Goal: Task Accomplishment & Management: Manage account settings

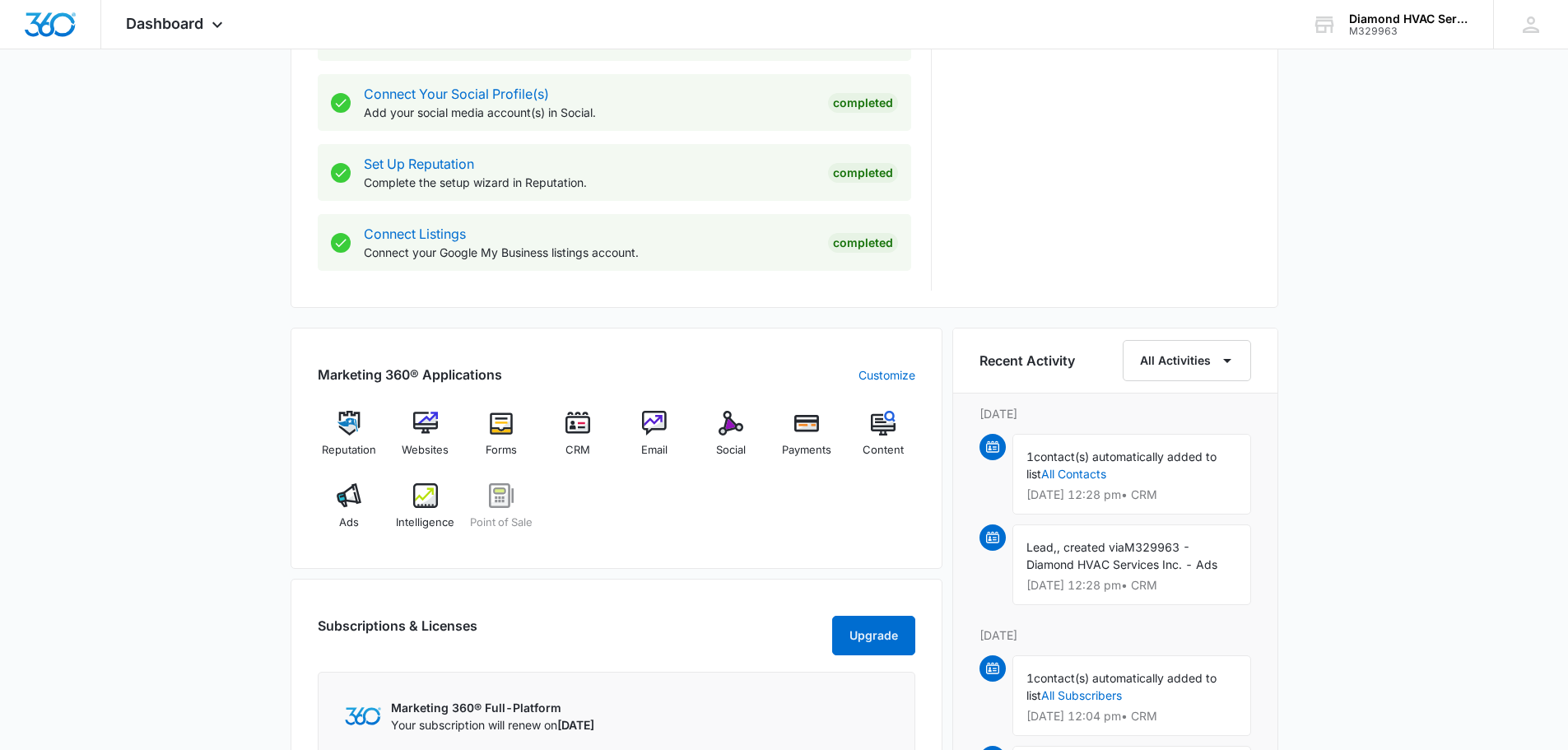
scroll to position [905, 0]
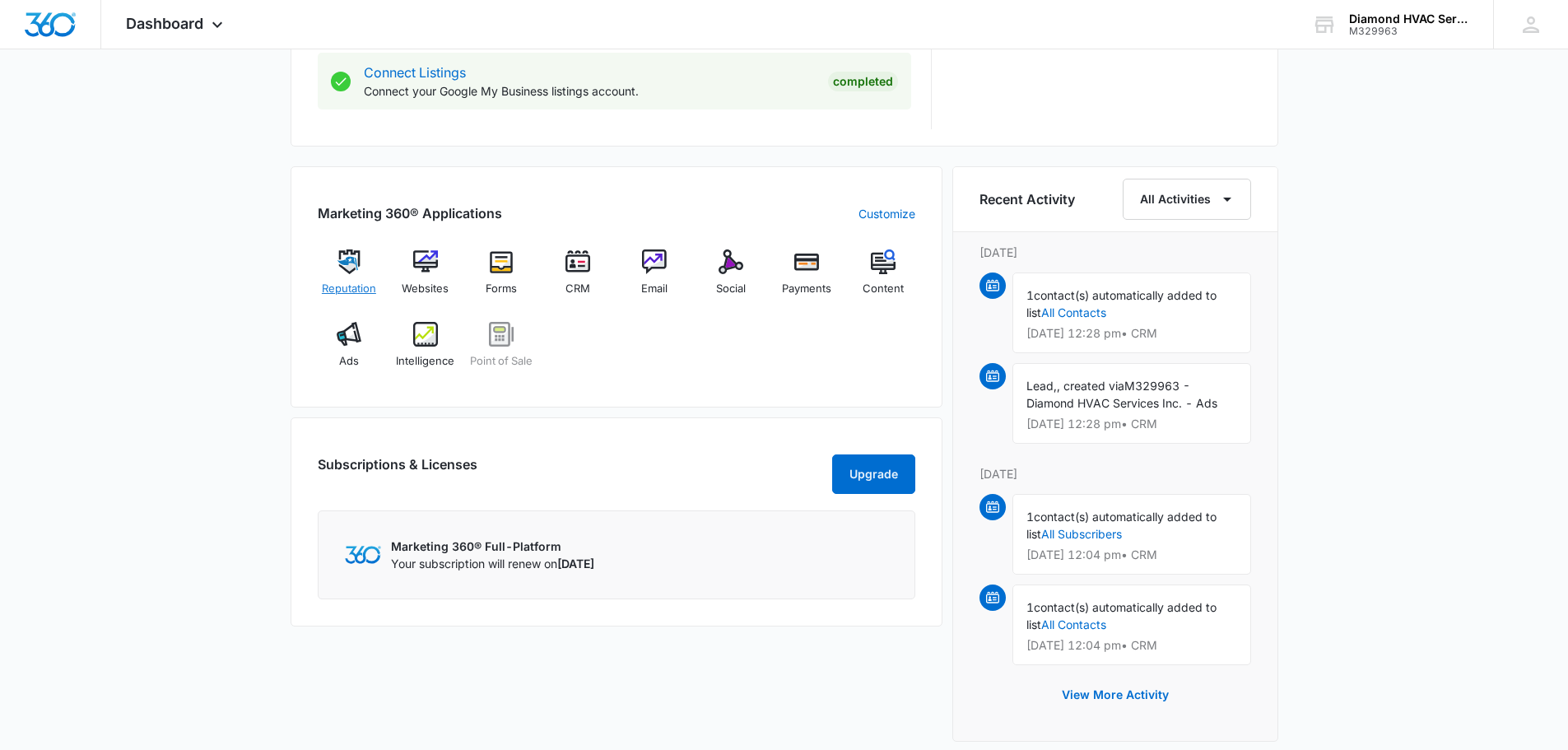
click at [342, 270] on img at bounding box center [349, 262] width 25 height 25
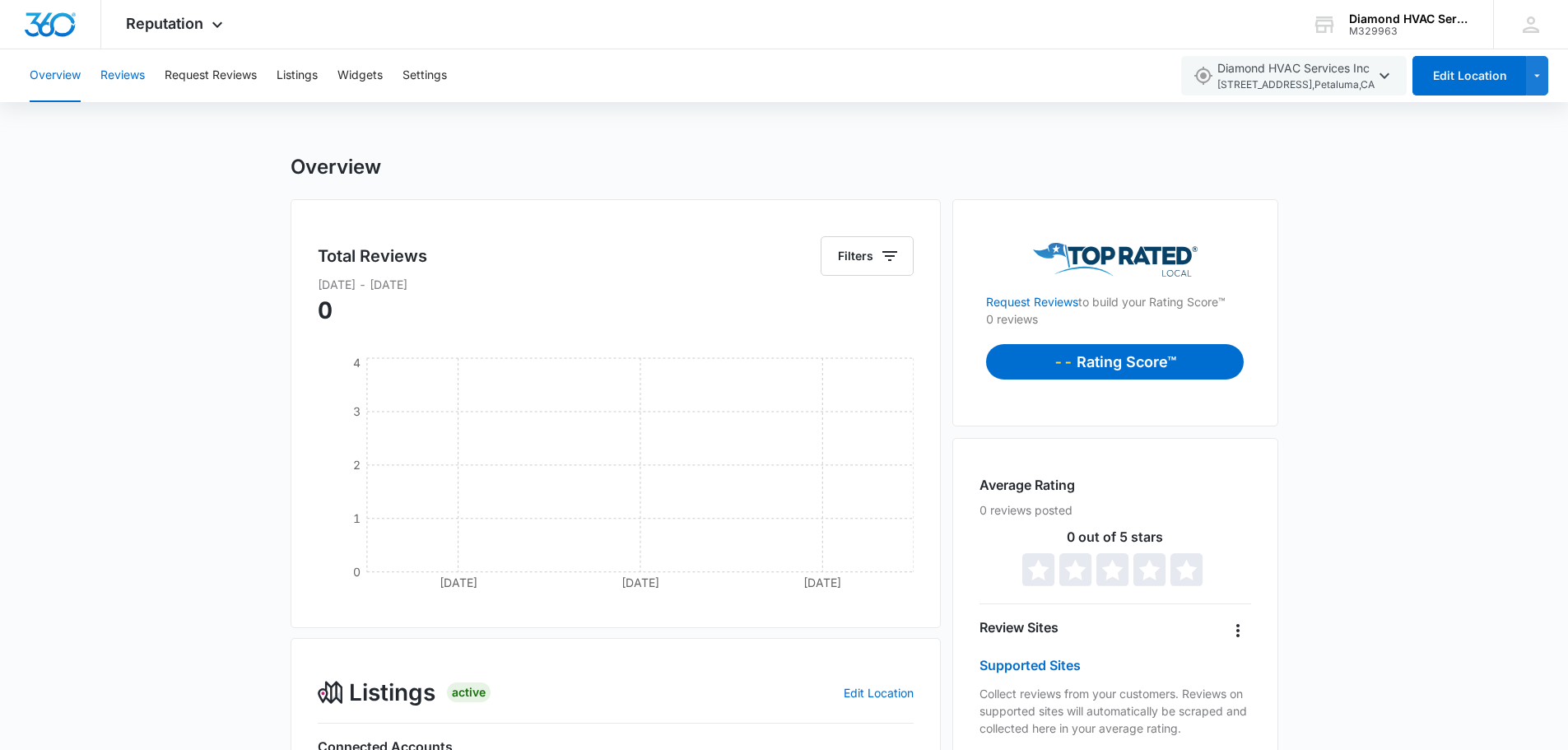
click at [116, 67] on button "Reviews" at bounding box center [122, 76] width 45 height 53
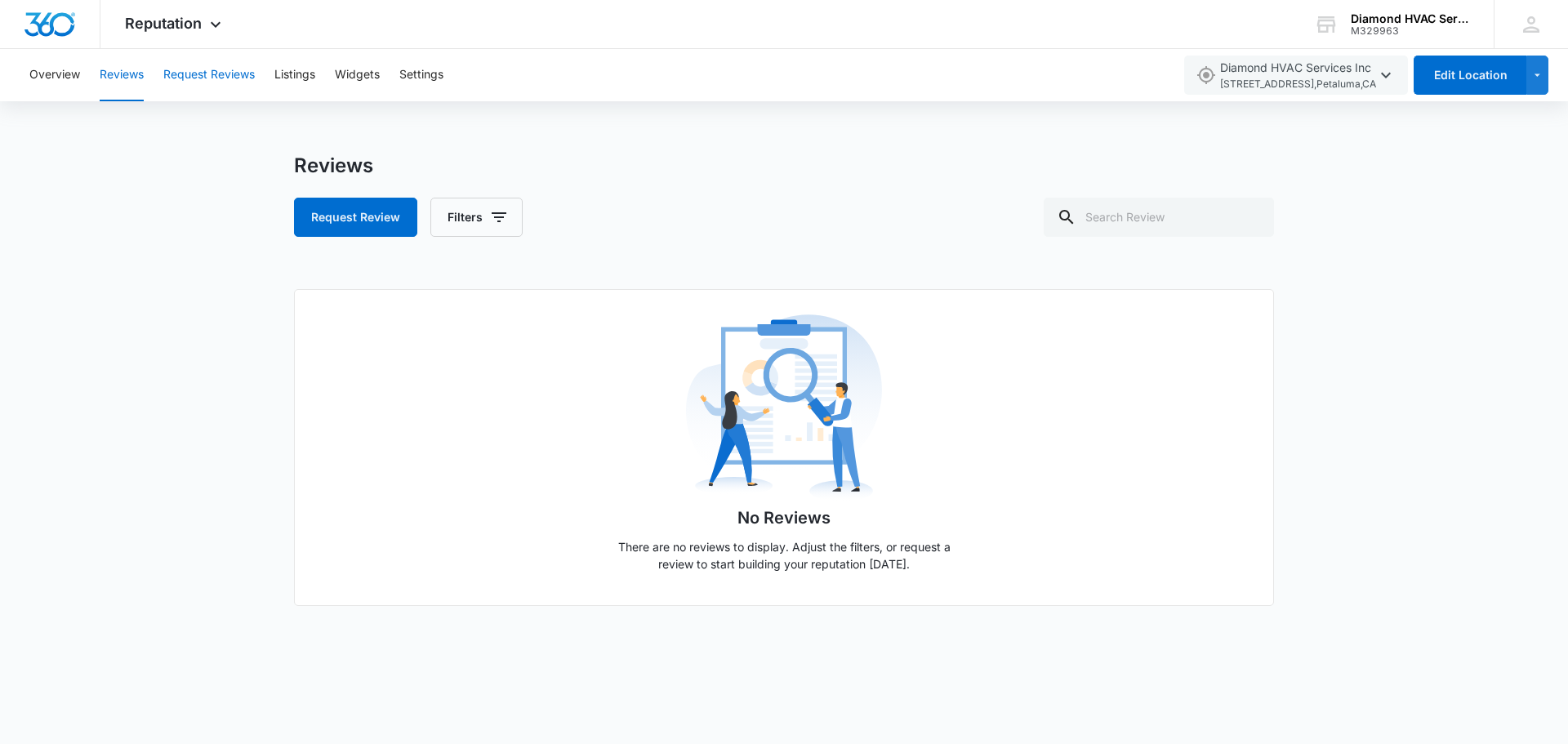
click at [207, 88] on button "Request Reviews" at bounding box center [209, 75] width 91 height 53
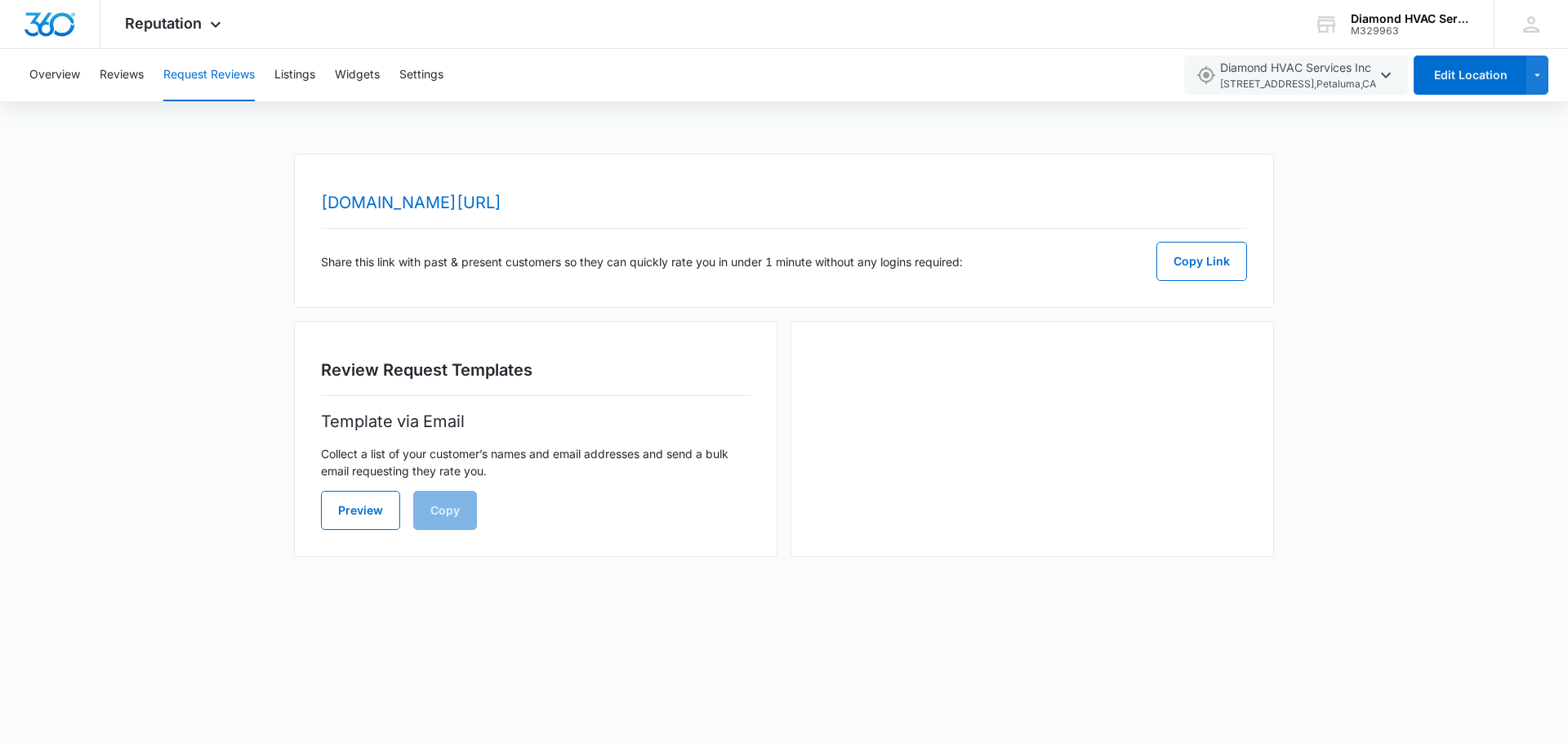
click at [1203, 285] on div "[DOMAIN_NAME][URL] Share this link with past & present customers so they can qu…" at bounding box center [784, 230] width 980 height 154
click at [1210, 271] on button "Copy Link" at bounding box center [1202, 261] width 90 height 40
click at [501, 203] on link "[DOMAIN_NAME][URL]" at bounding box center [411, 202] width 181 height 20
click at [281, 78] on button "Listings" at bounding box center [294, 75] width 40 height 53
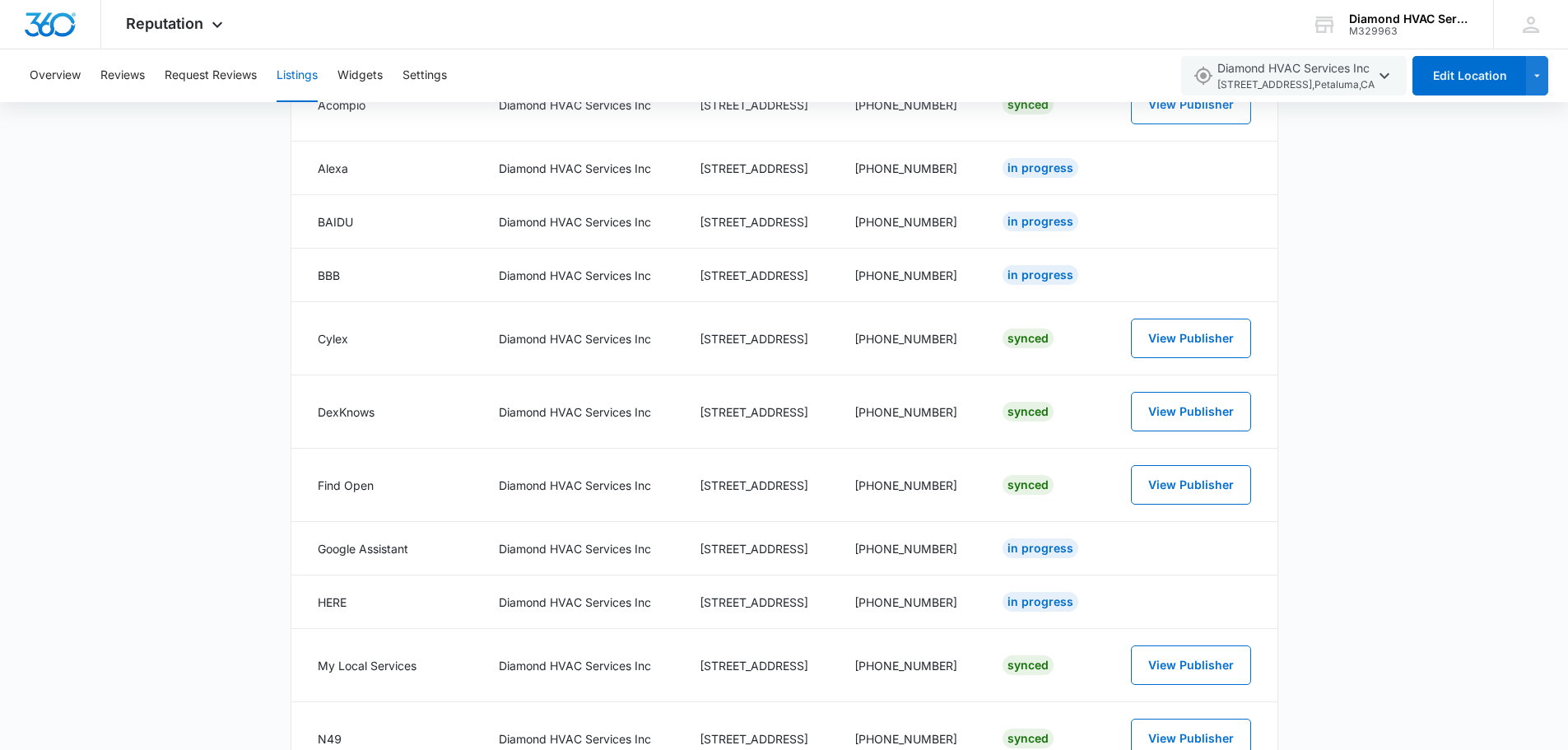
scroll to position [1559, 0]
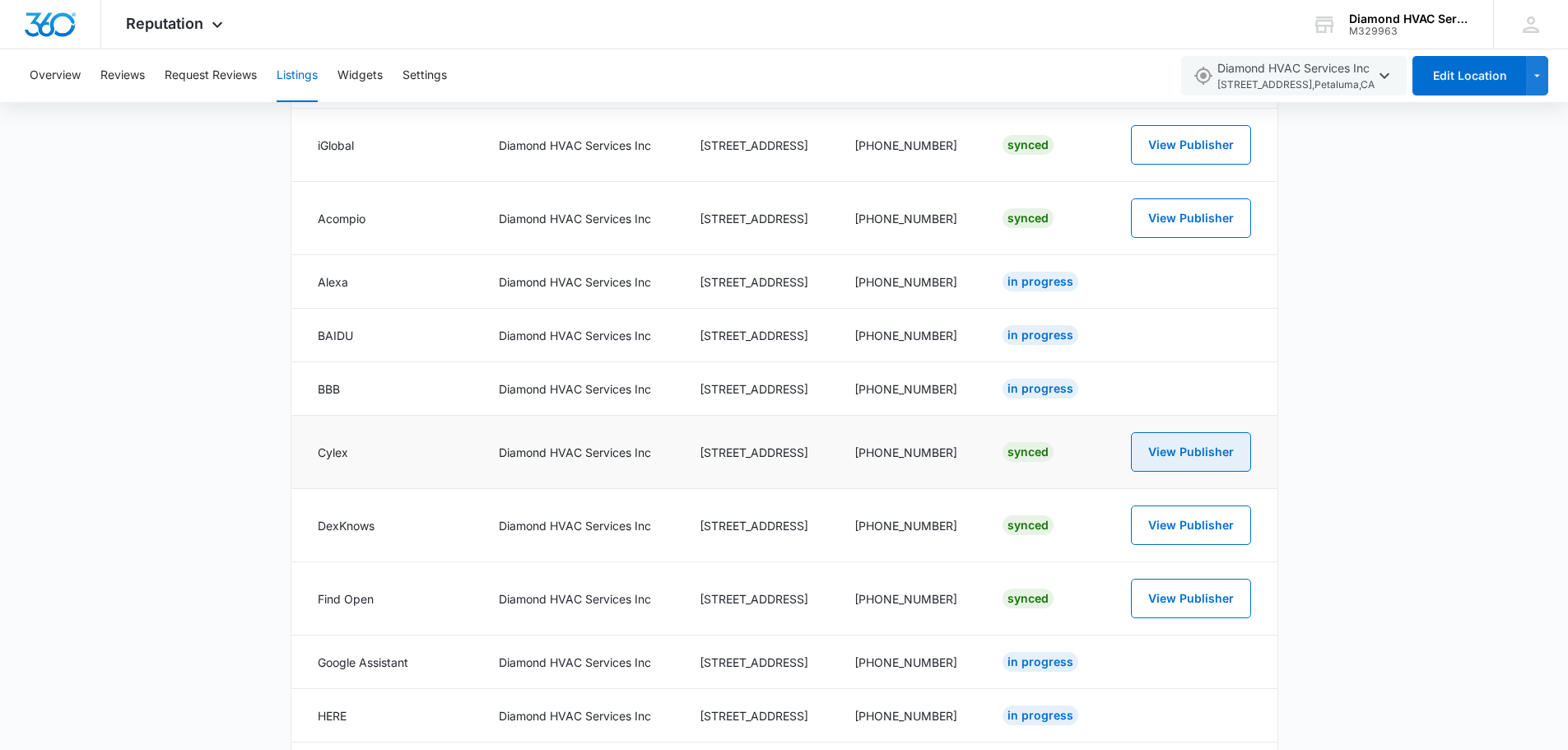
click at [1194, 459] on button "View Publisher" at bounding box center [1191, 452] width 120 height 40
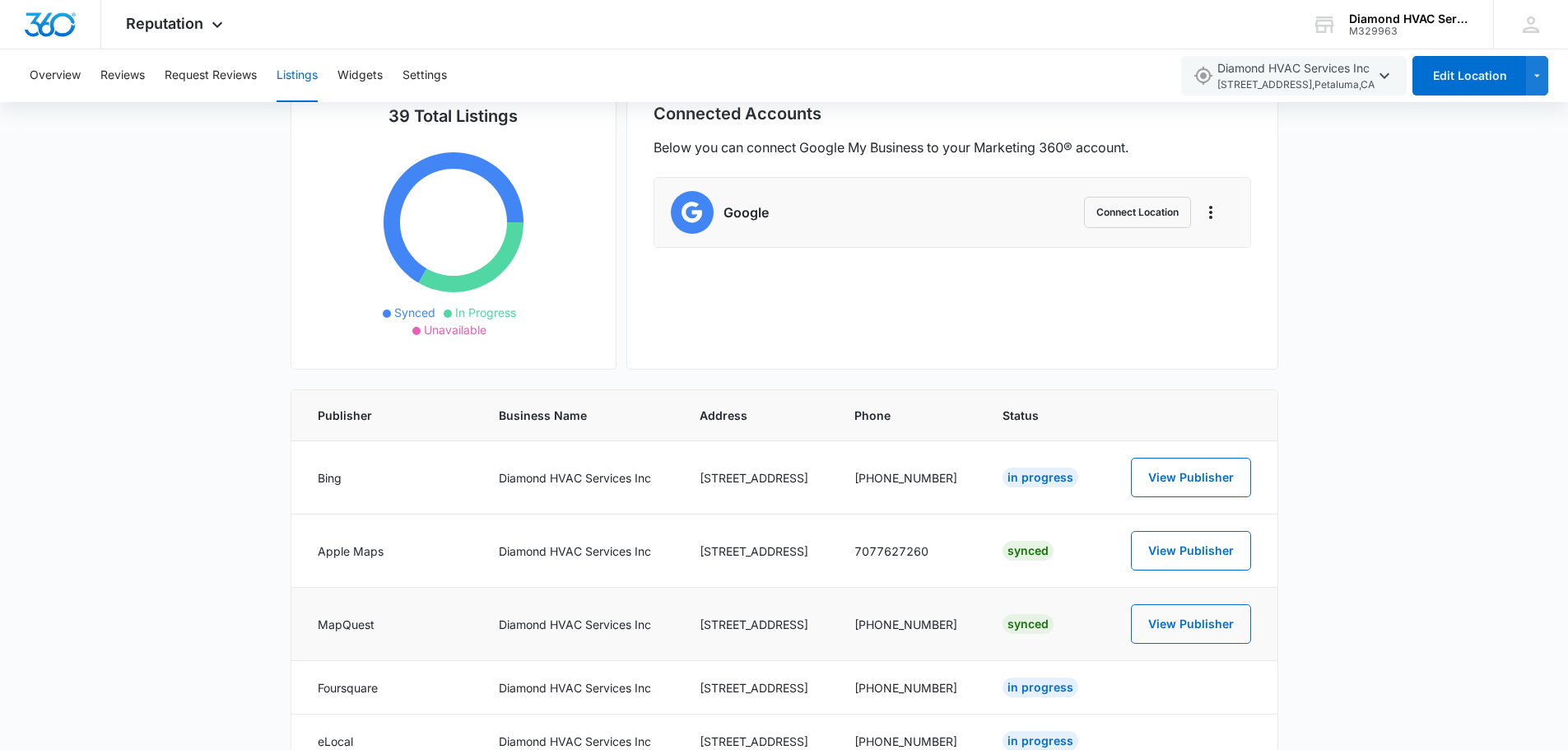
scroll to position [77, 0]
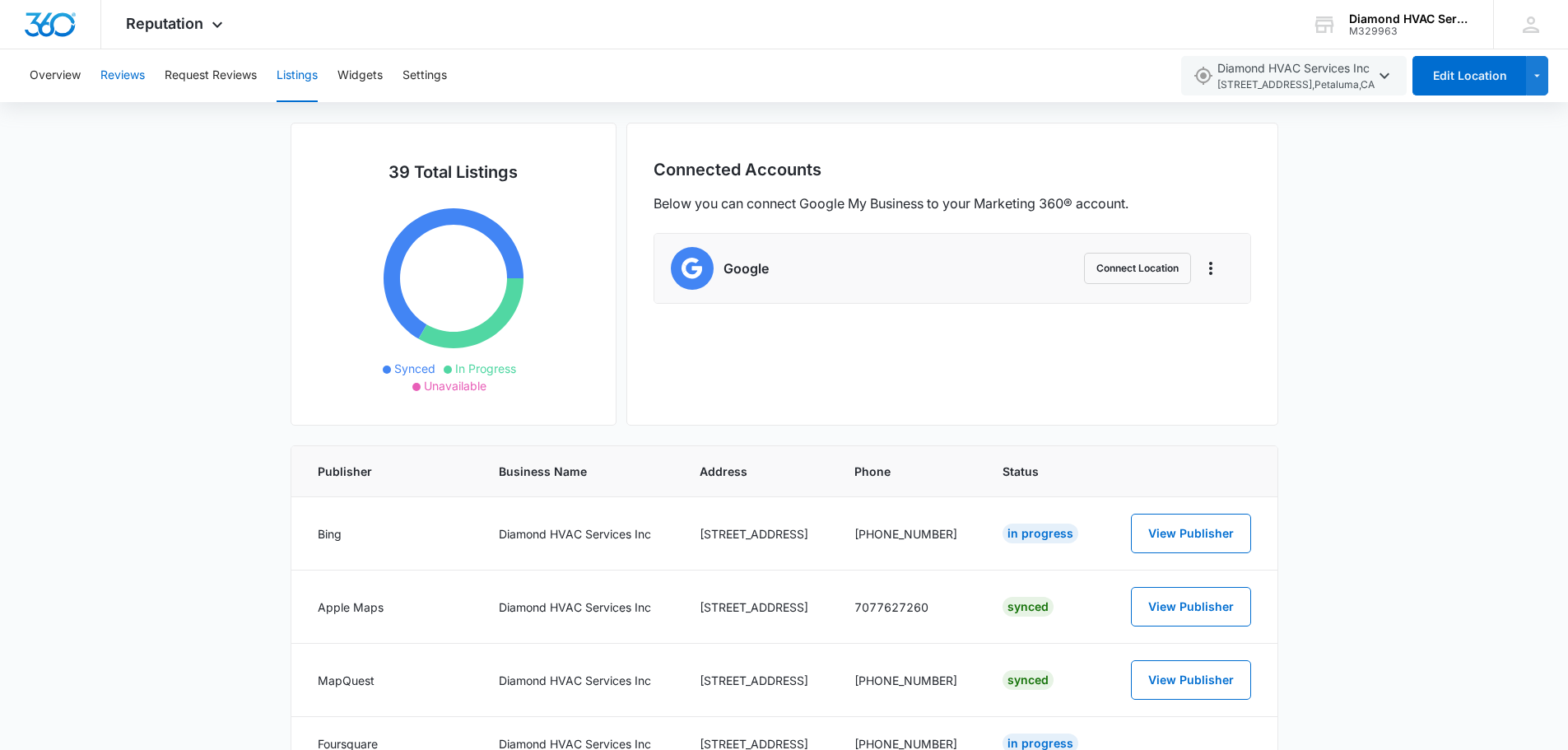
click at [117, 63] on button "Reviews" at bounding box center [122, 76] width 45 height 53
